Goal: Book appointment/travel/reservation

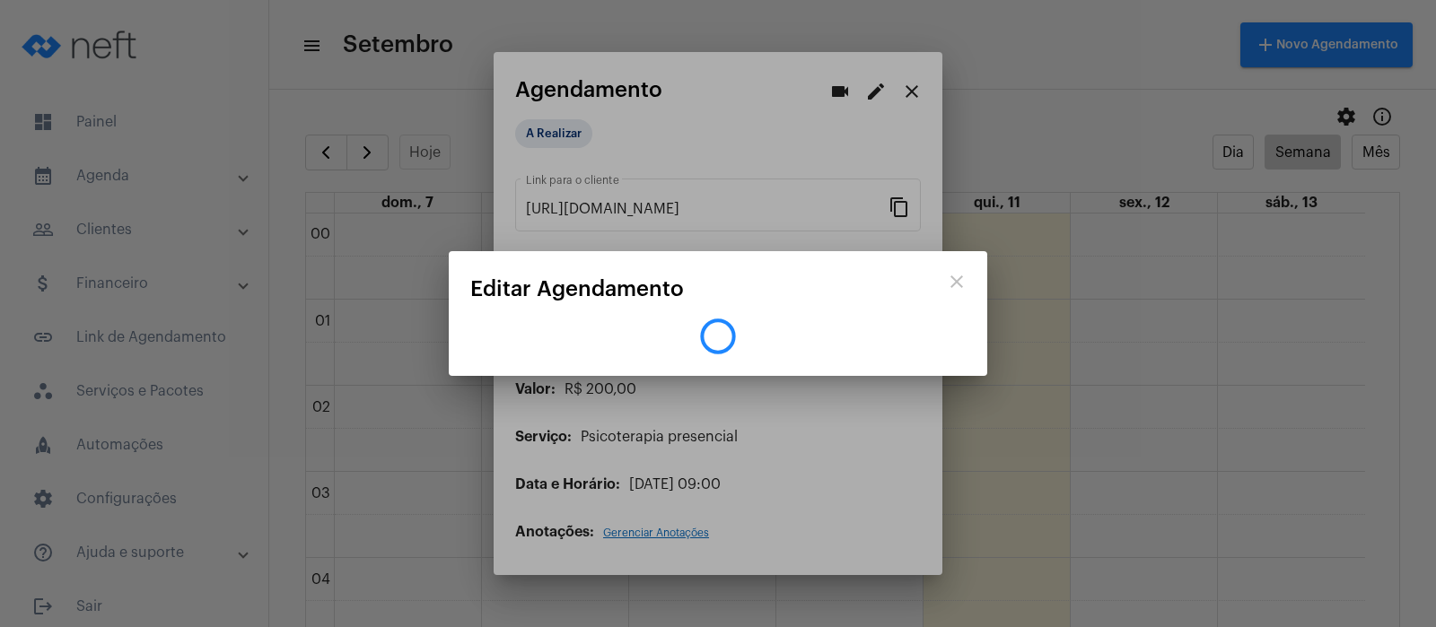
scroll to position [722, 0]
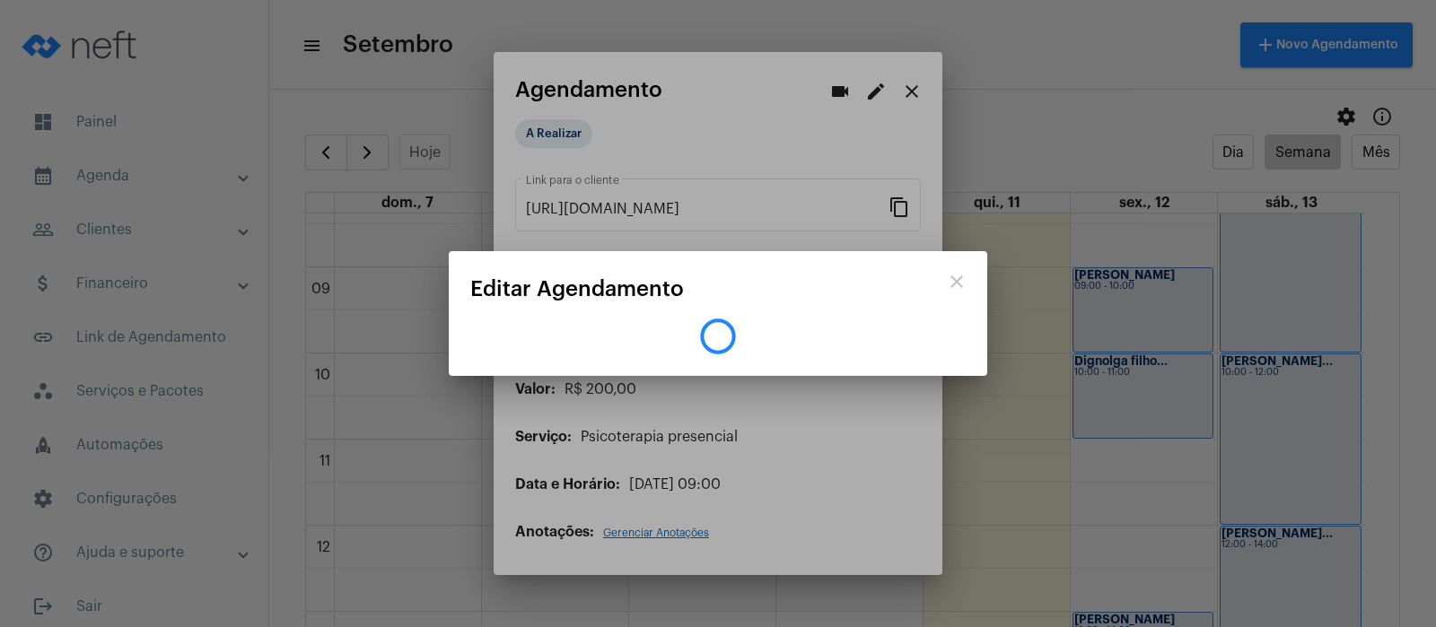
click at [915, 83] on div at bounding box center [718, 313] width 1436 height 627
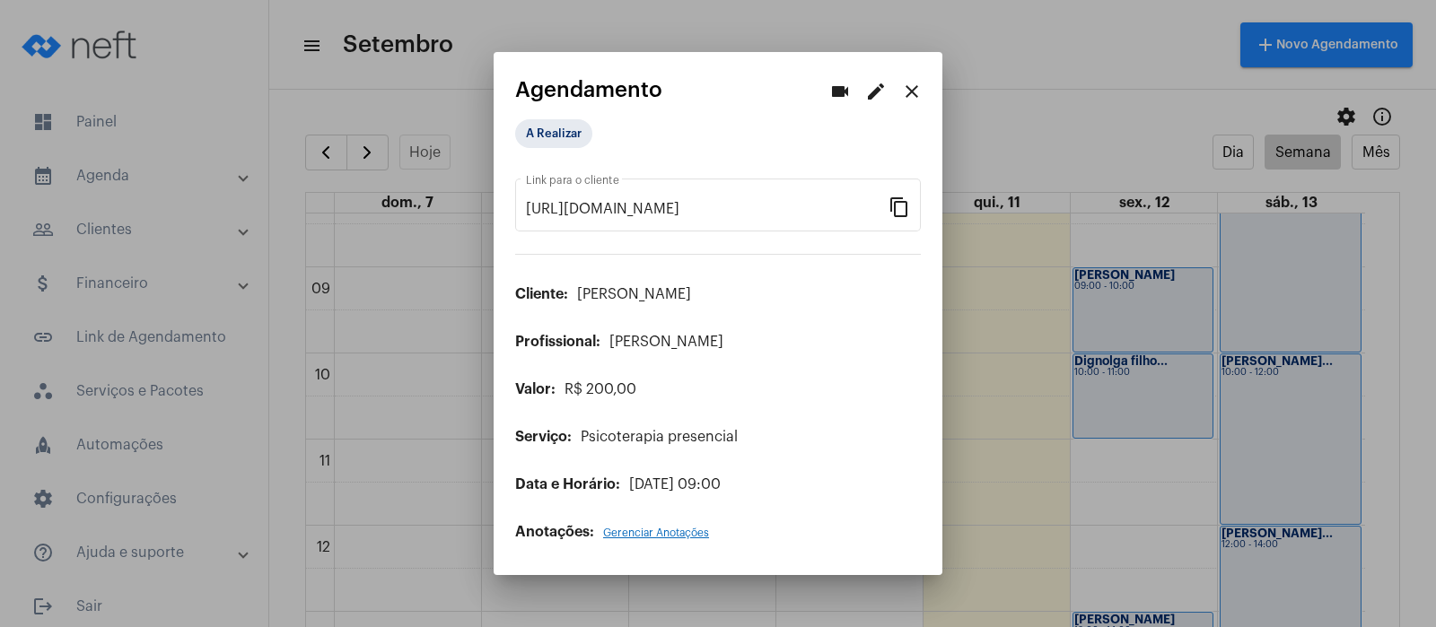
click at [86, 175] on div at bounding box center [718, 313] width 1436 height 627
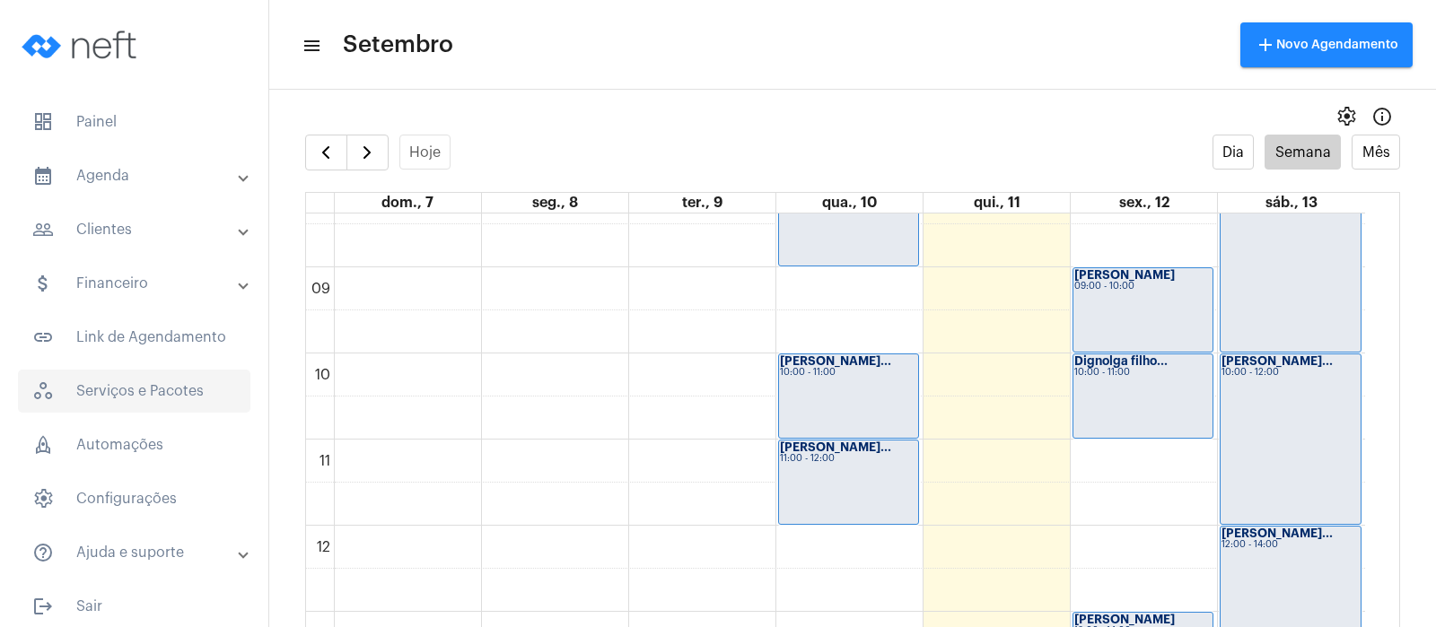
click at [146, 386] on span "workspaces_outlined Serviços e Pacotes" at bounding box center [134, 391] width 232 height 43
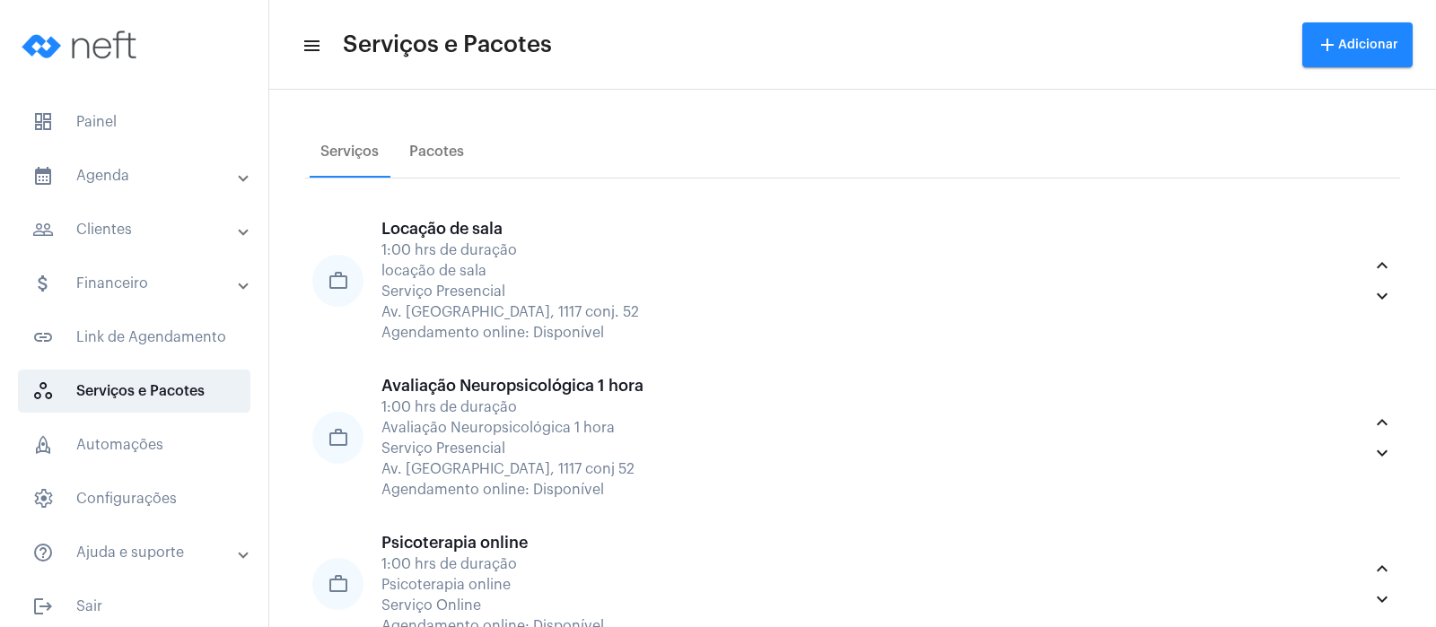
click at [130, 184] on mat-panel-title "calendar_month_outlined Agenda" at bounding box center [135, 176] width 207 height 22
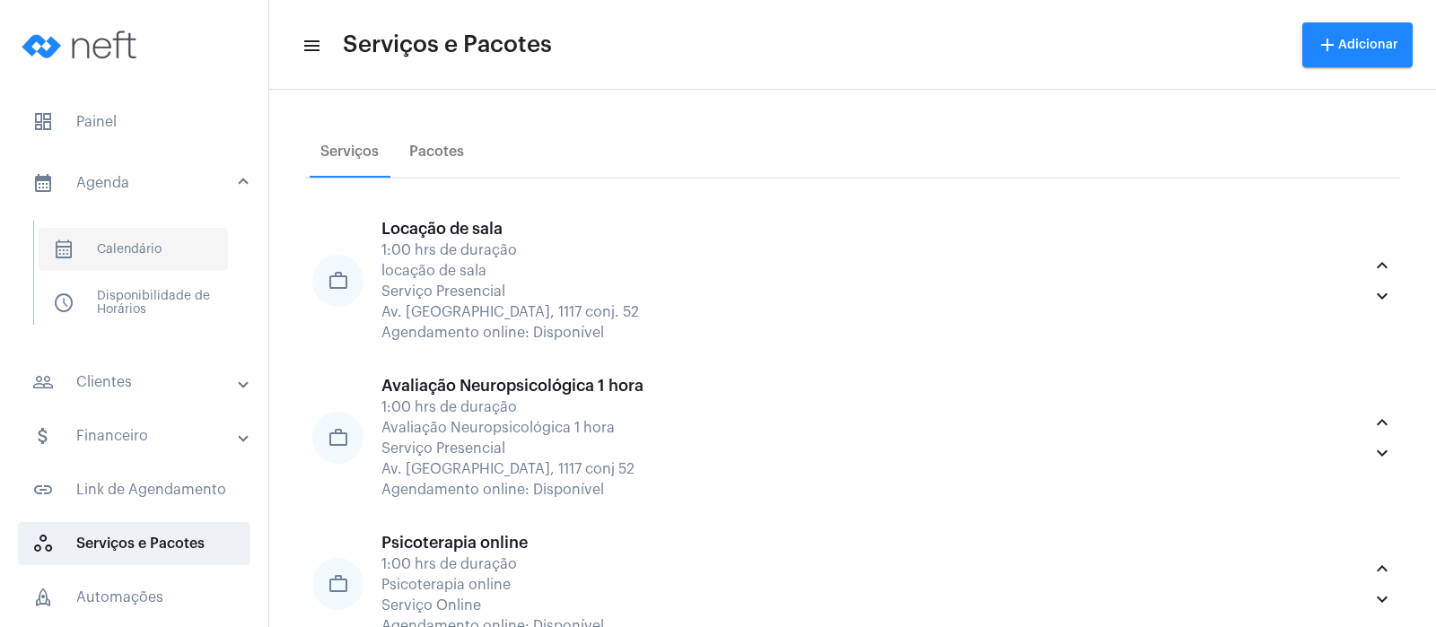
click at [137, 242] on span "calendar_month_outlined Calendário" at bounding box center [133, 249] width 189 height 43
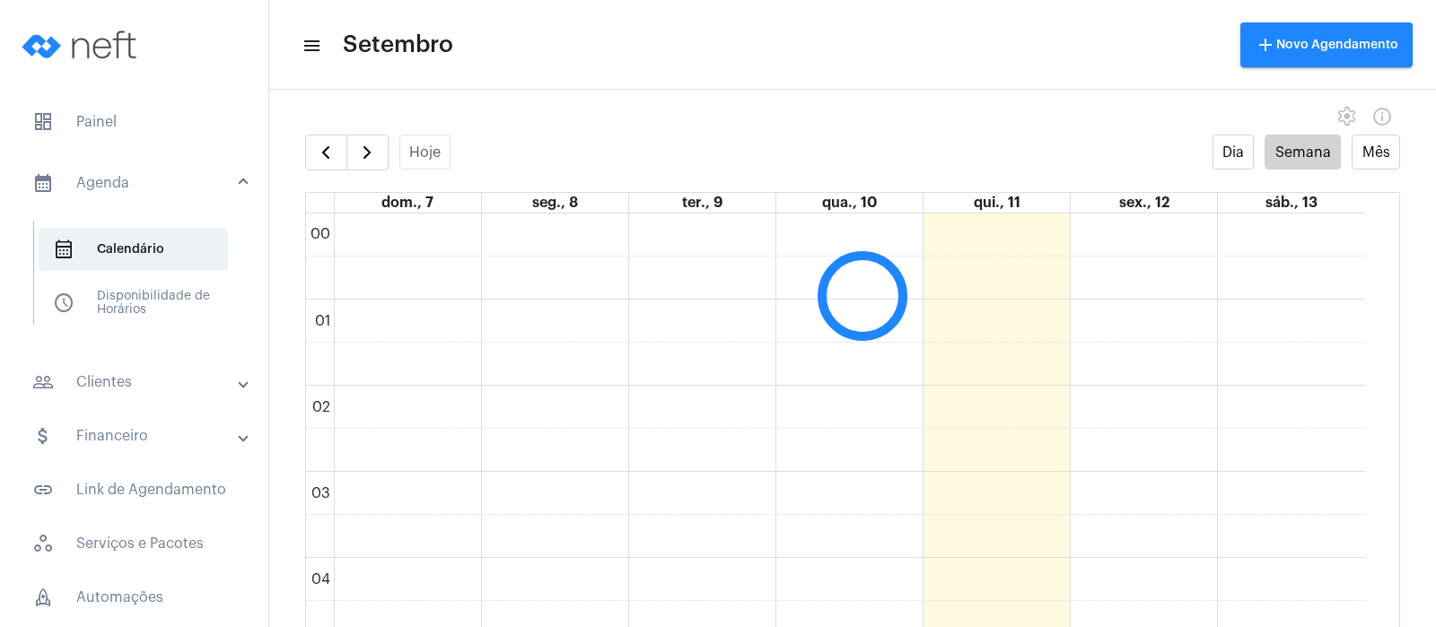
scroll to position [518, 0]
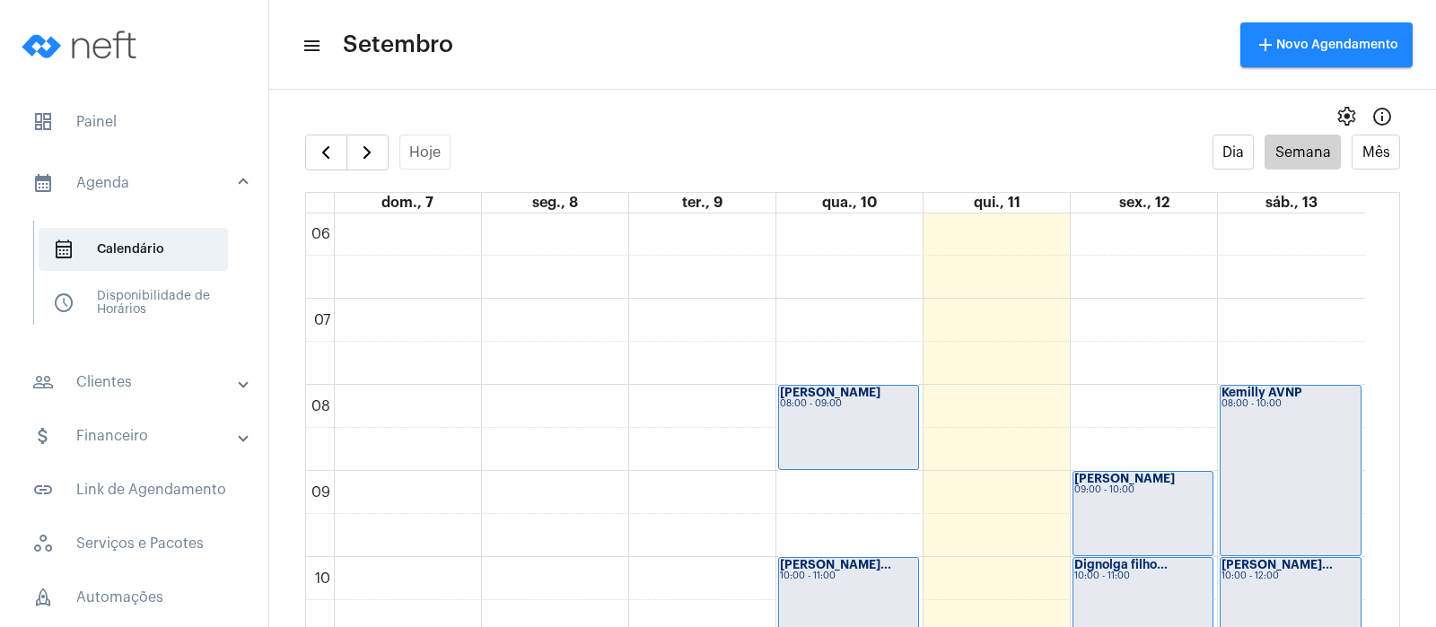
click at [1120, 516] on div "[PERSON_NAME] 09:00 - 10:00" at bounding box center [1142, 513] width 139 height 83
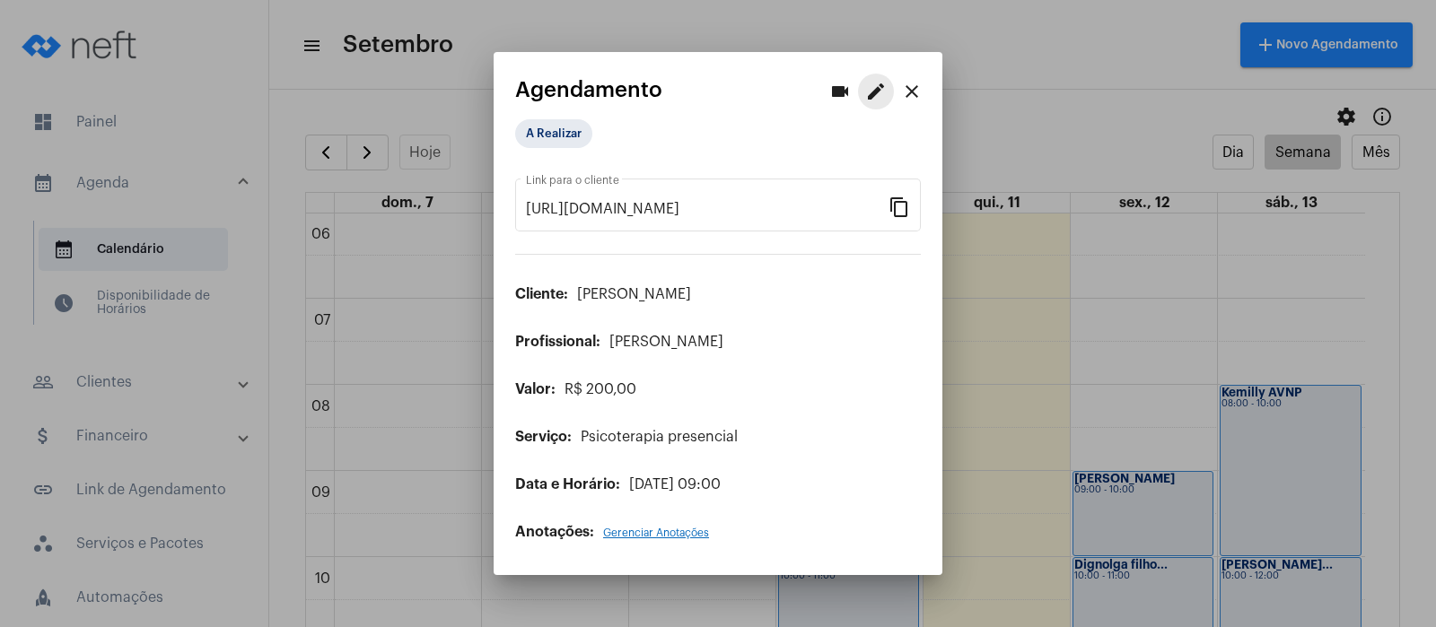
click at [877, 90] on mat-icon "edit" at bounding box center [876, 92] width 22 height 22
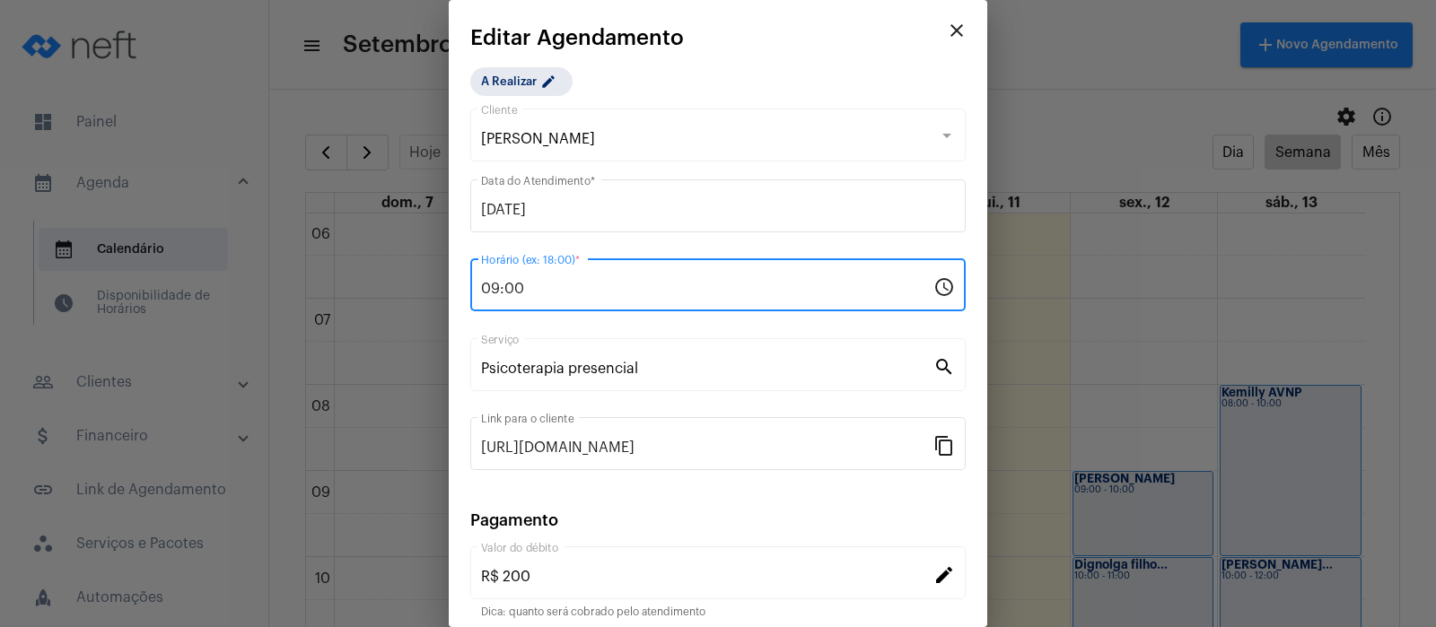
drag, startPoint x: 542, startPoint y: 285, endPoint x: 456, endPoint y: 288, distance: 86.2
click at [456, 288] on mat-dialog-container "close Editar Agendamento A Realizar edit [PERSON_NAME] Cliente [DATE] Data do A…" at bounding box center [718, 313] width 539 height 627
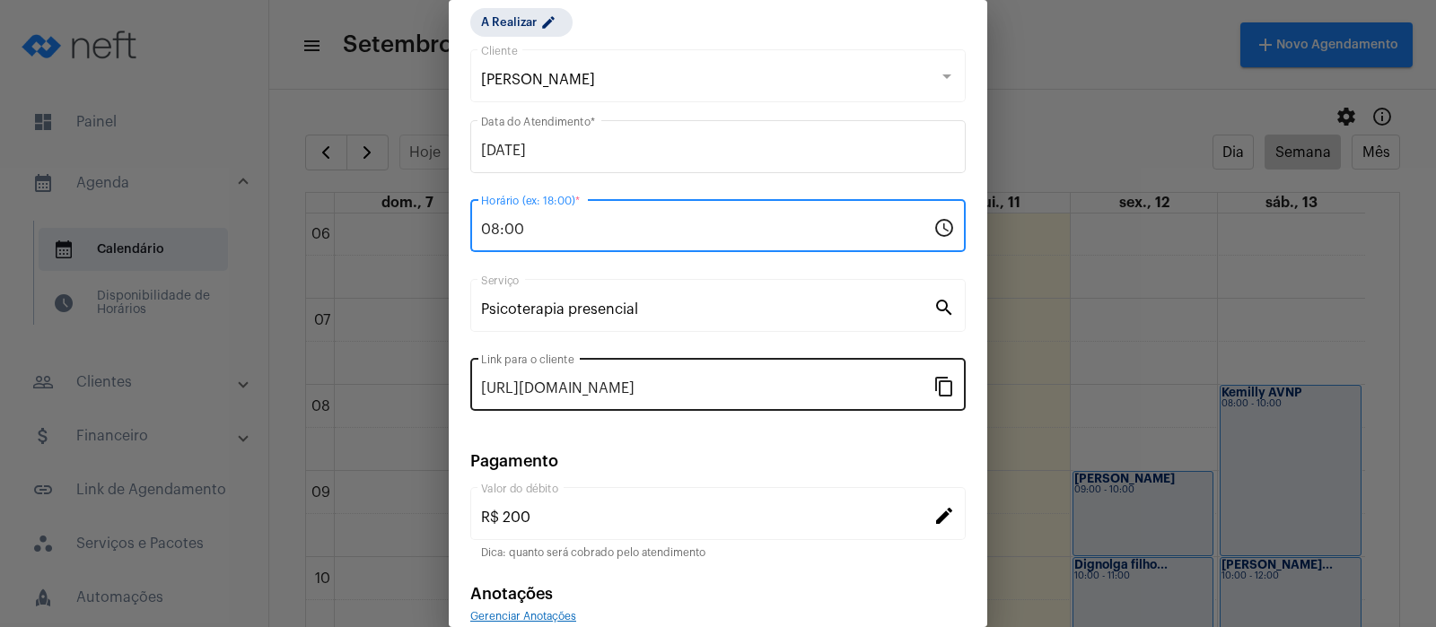
scroll to position [145, 0]
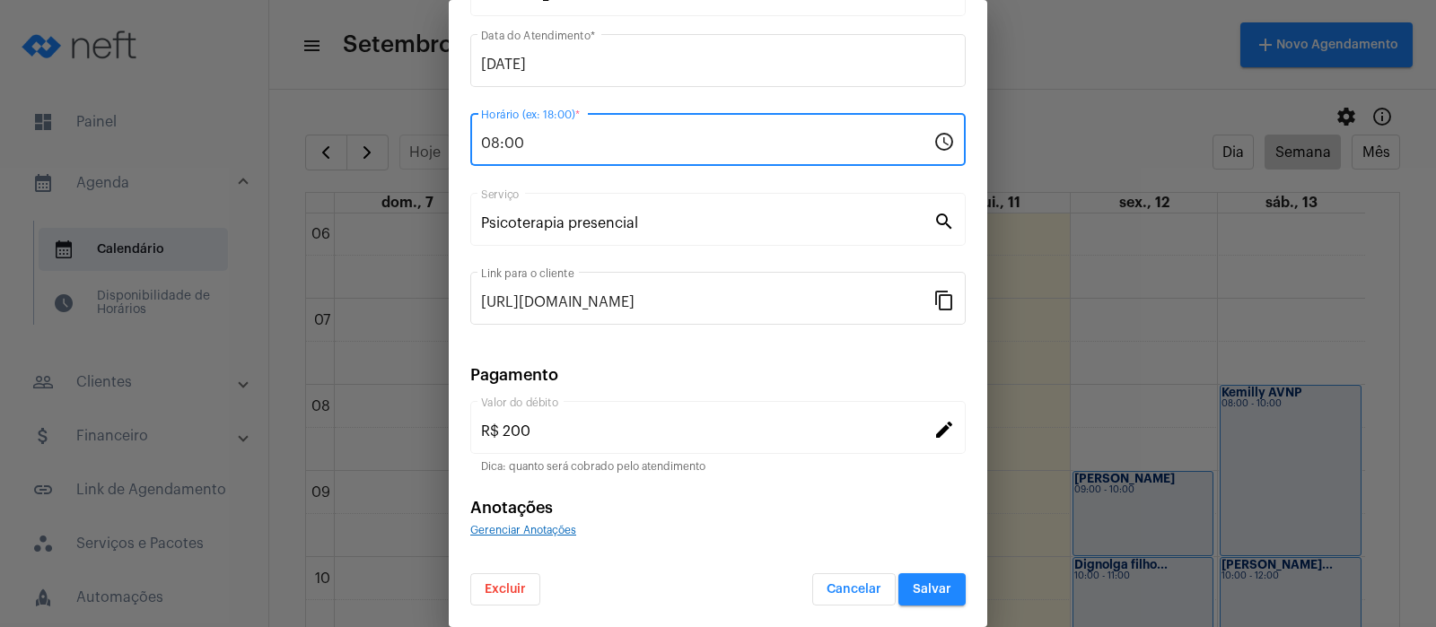
type input "08:00"
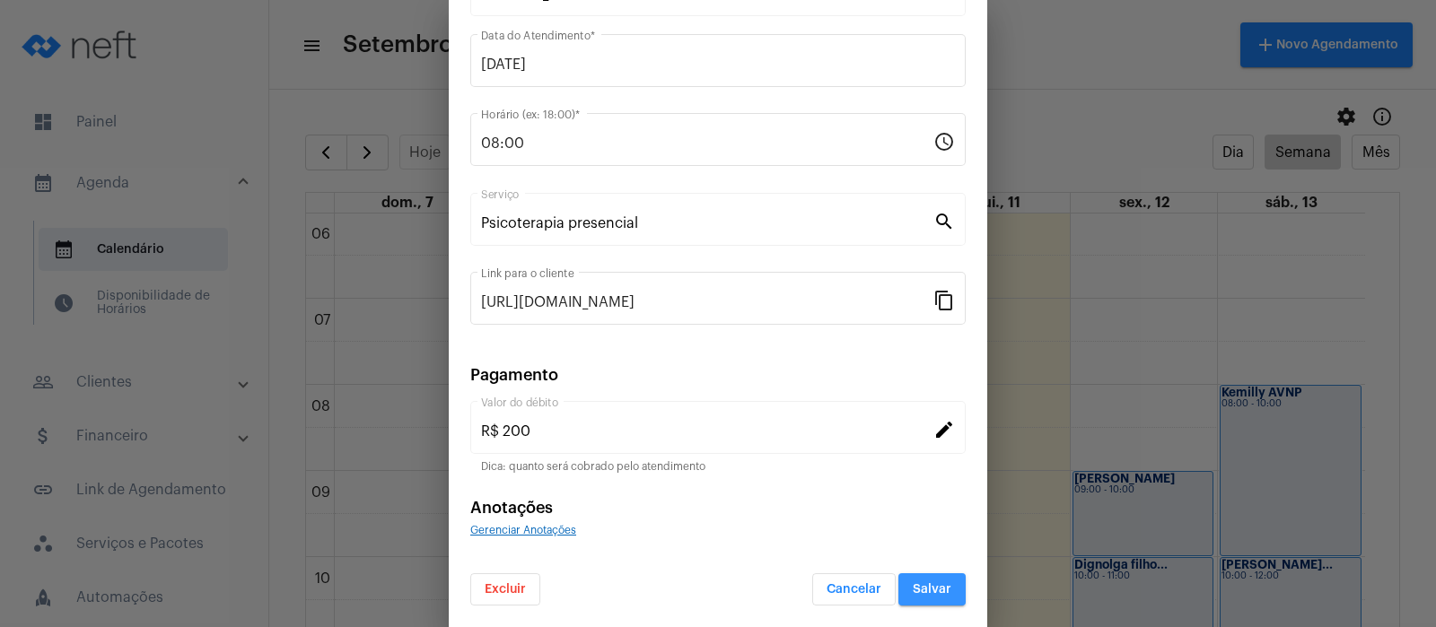
click at [915, 589] on span "Salvar" at bounding box center [932, 589] width 39 height 13
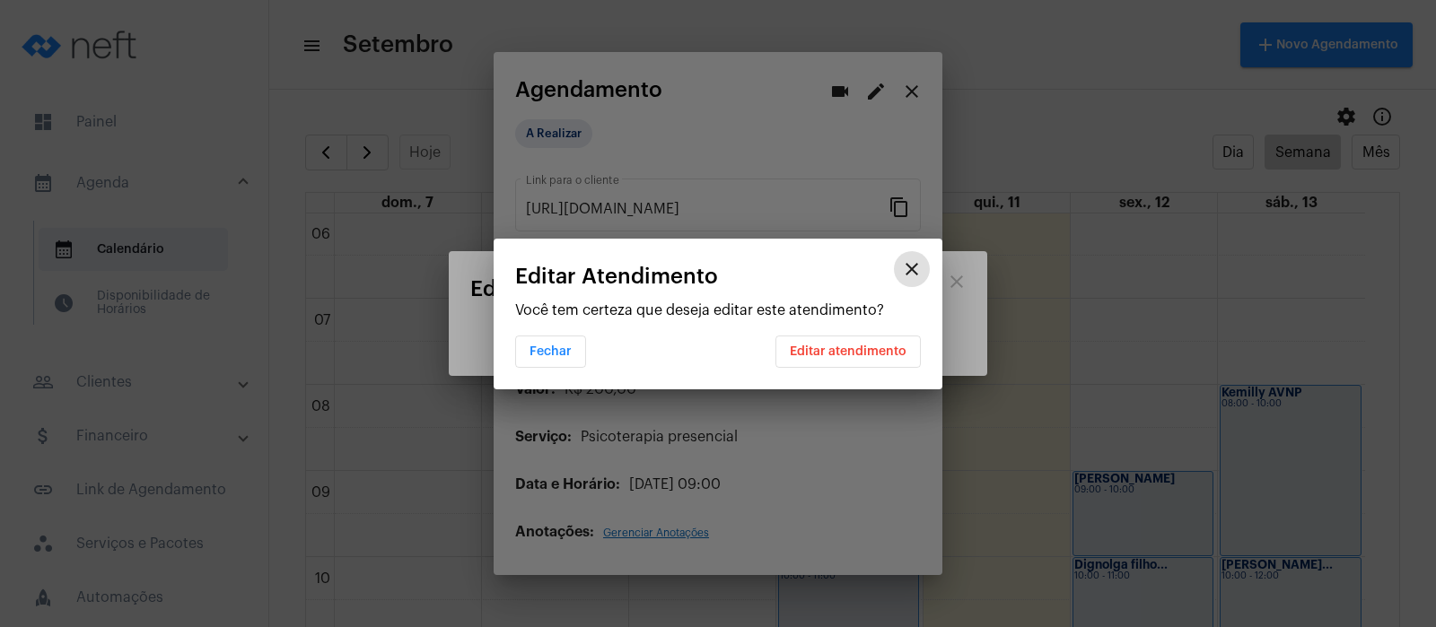
click at [828, 350] on span "Editar atendimento" at bounding box center [848, 352] width 117 height 13
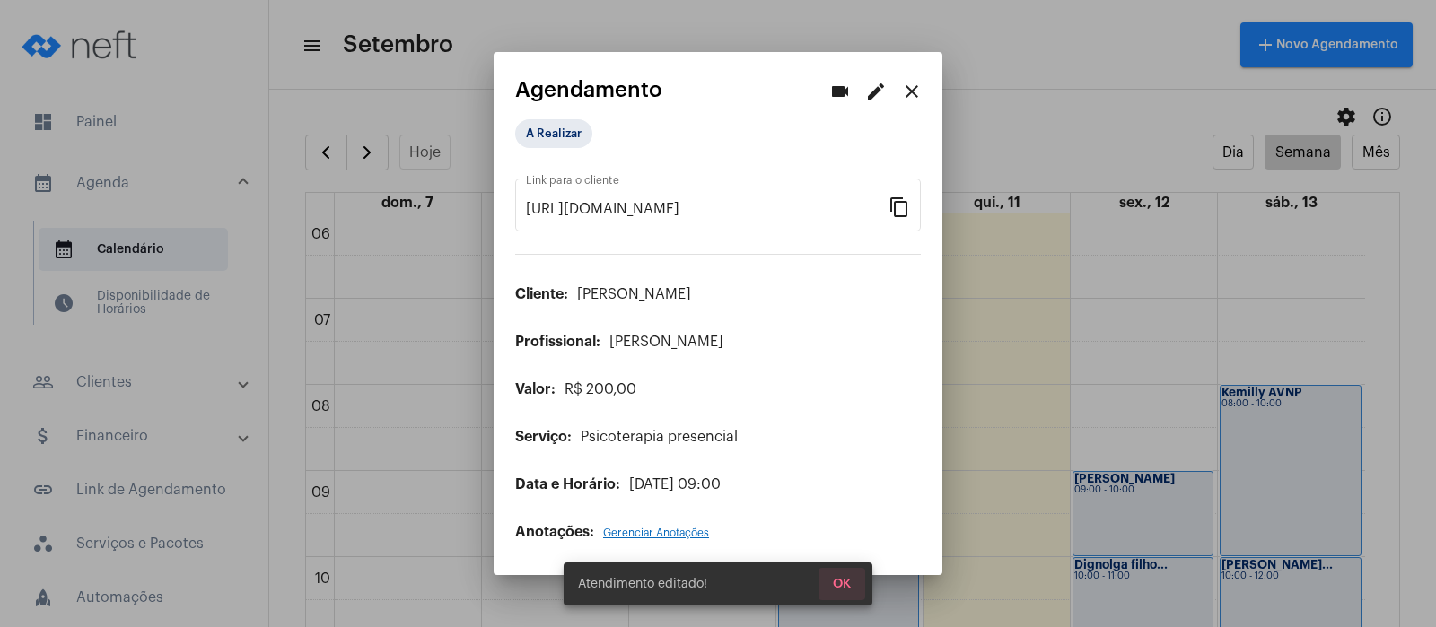
click at [837, 578] on span "OK" at bounding box center [842, 584] width 18 height 13
click at [912, 88] on mat-icon "close" at bounding box center [912, 92] width 22 height 22
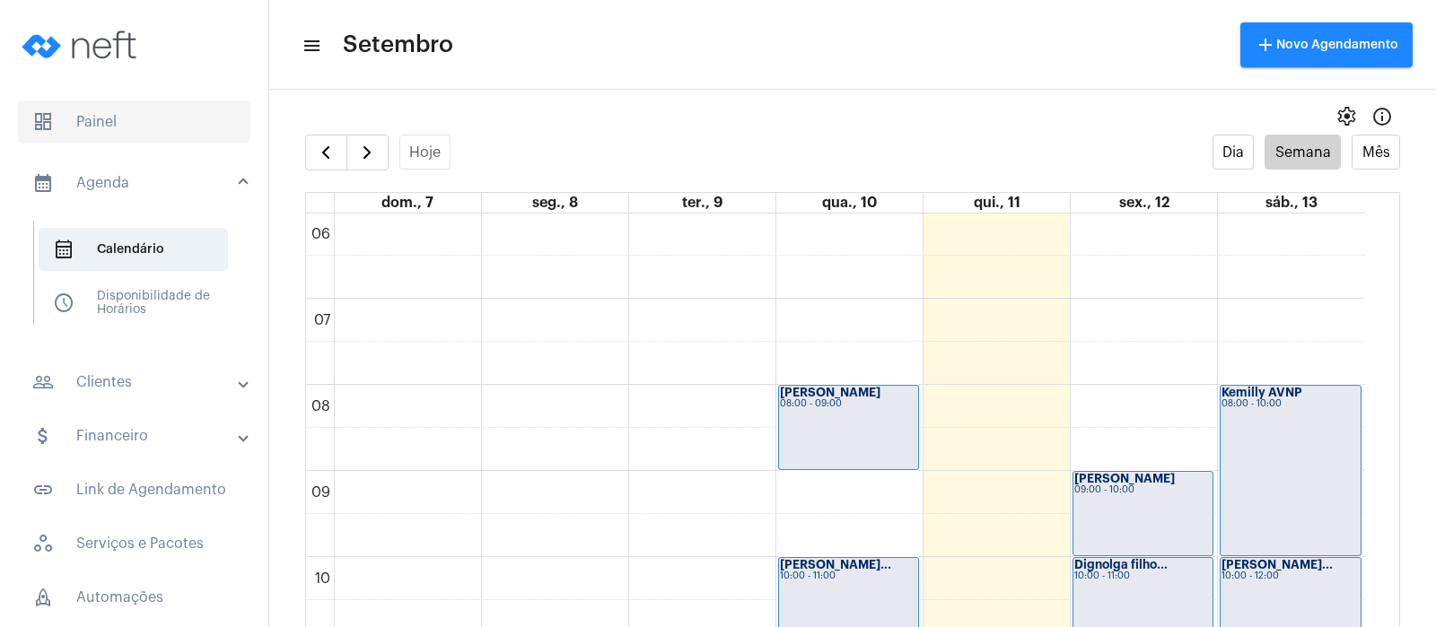
click at [86, 112] on span "dashboard Painel" at bounding box center [134, 122] width 232 height 43
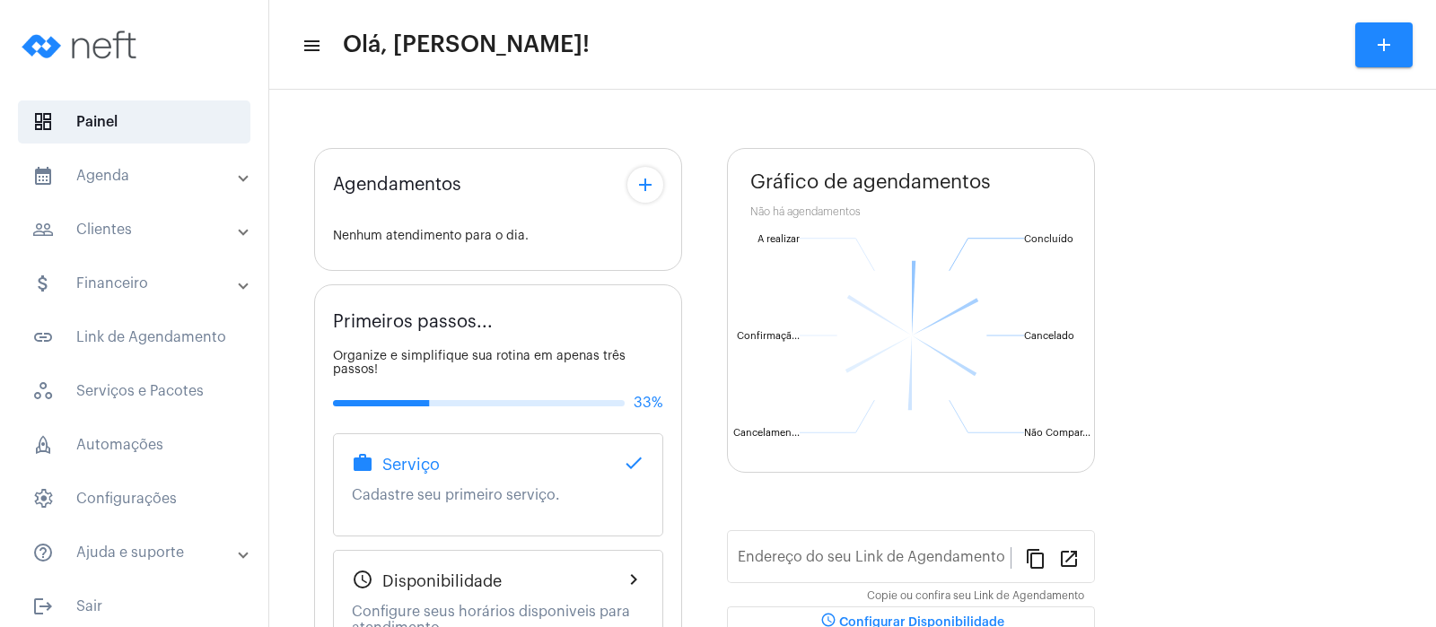
type input "[URL][DOMAIN_NAME]"
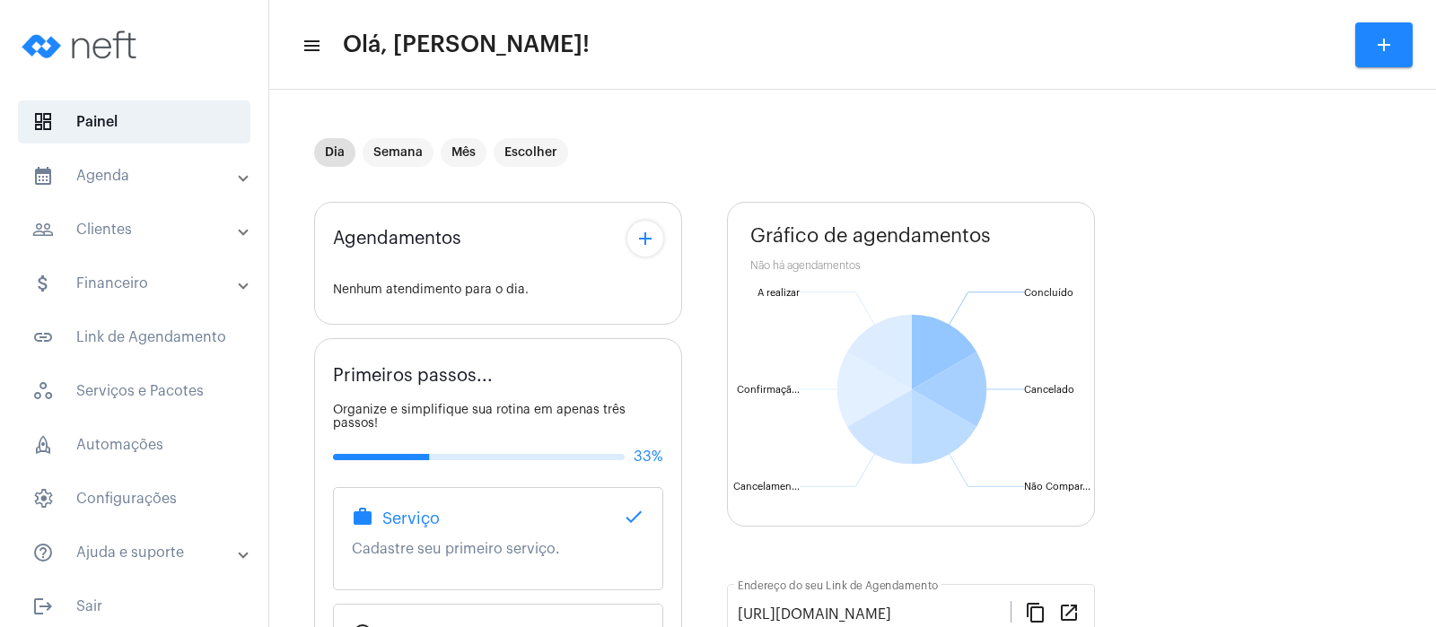
click at [107, 168] on mat-panel-title "calendar_month_outlined Agenda" at bounding box center [135, 176] width 207 height 22
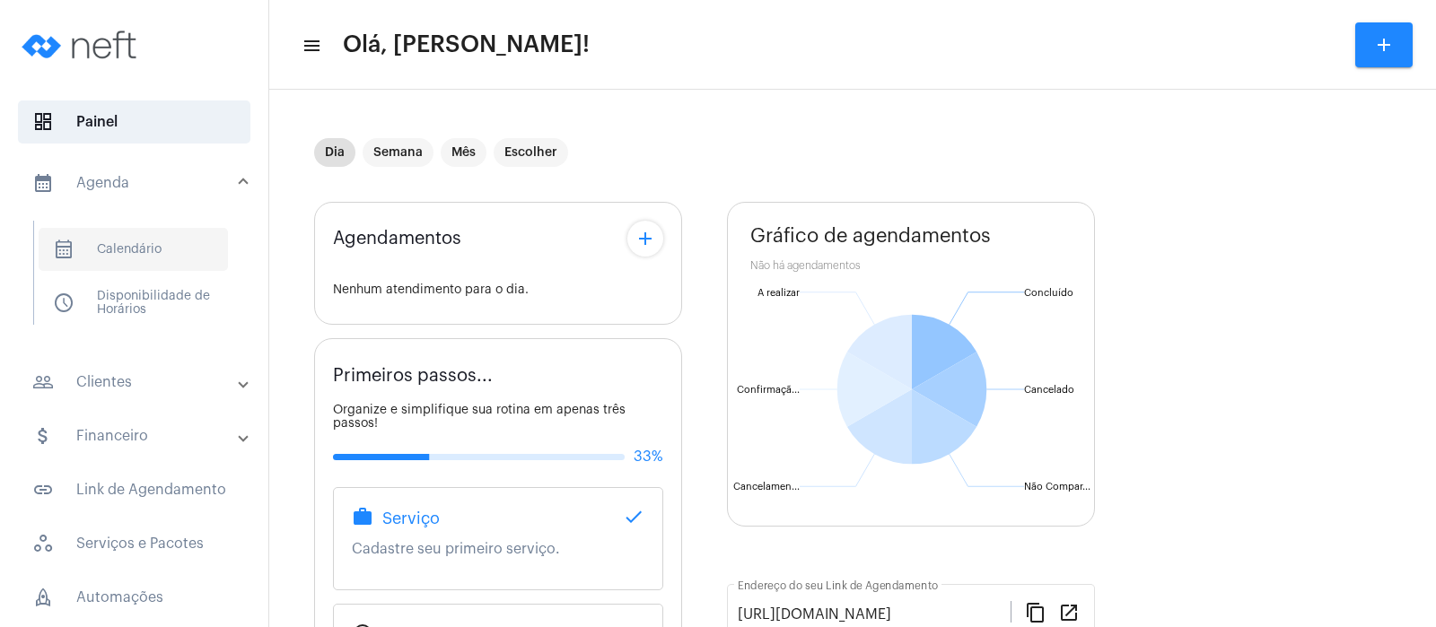
click at [146, 248] on span "calendar_month_outlined Calendário" at bounding box center [133, 249] width 189 height 43
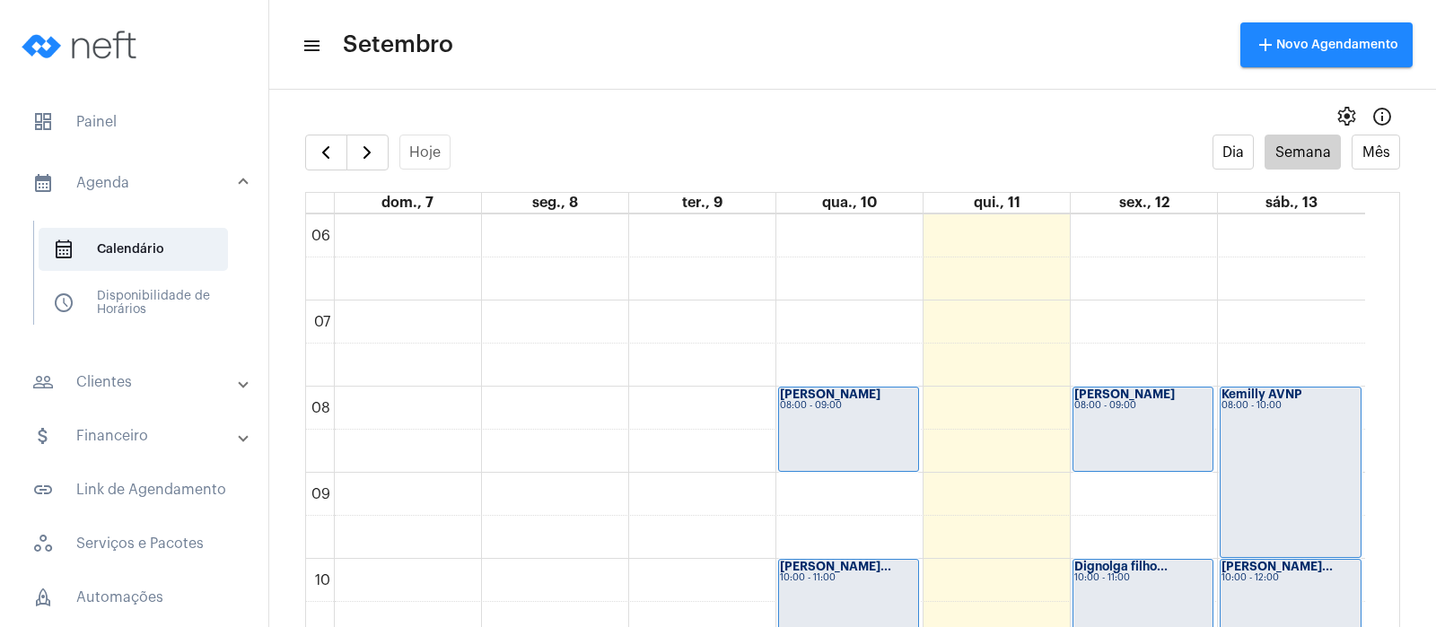
scroll to position [722, 0]
